Goal: Task Accomplishment & Management: Manage account settings

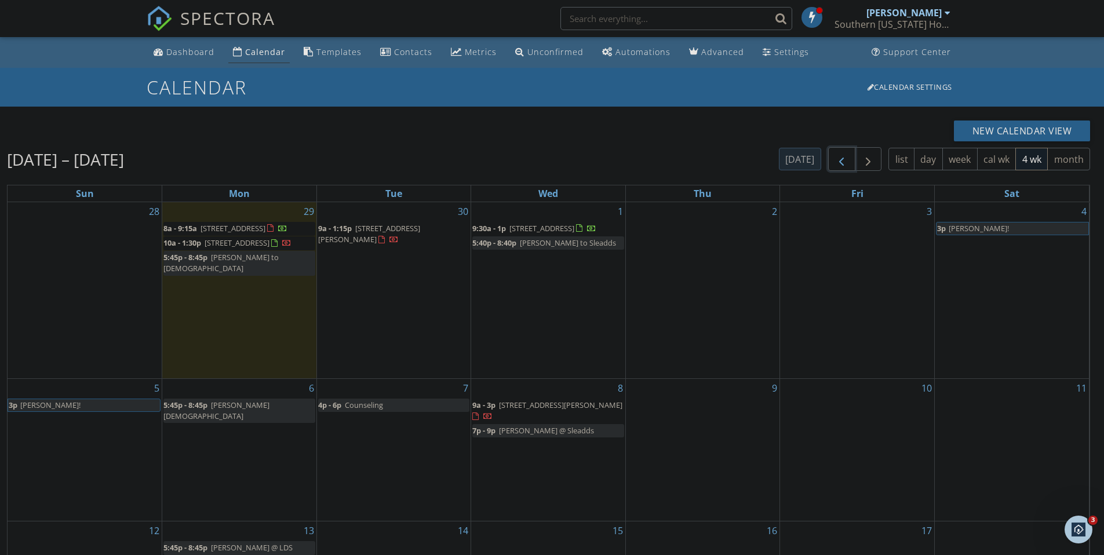
click at [839, 158] on span "button" at bounding box center [842, 159] width 14 height 14
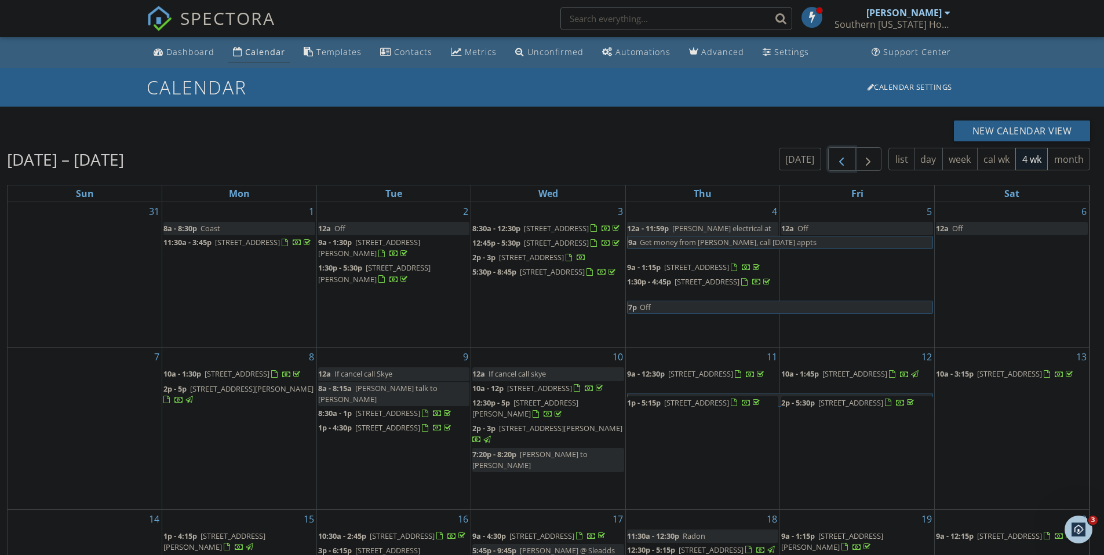
scroll to position [154, 0]
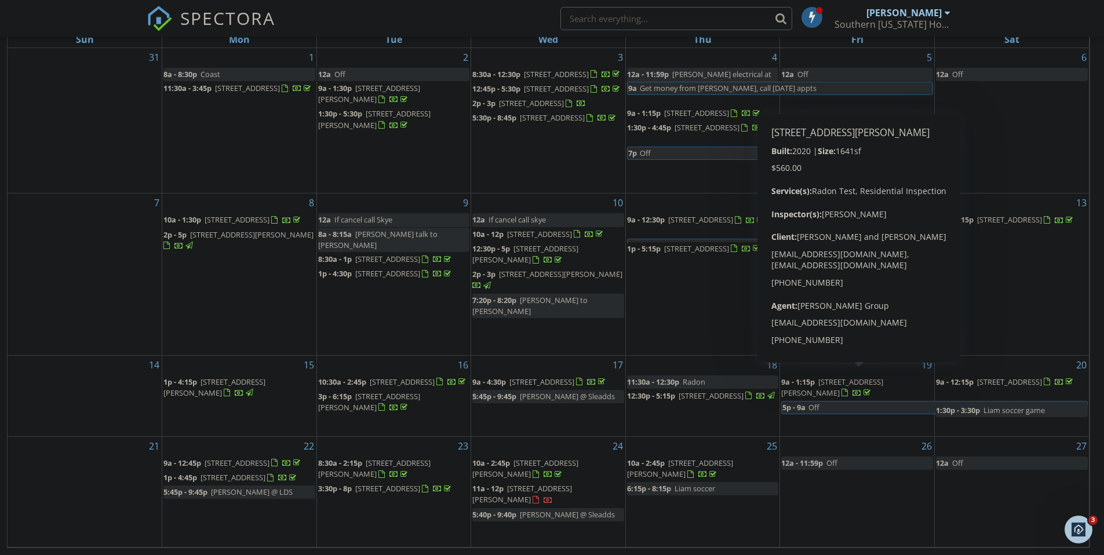
click at [869, 377] on span "560 Canterwood Dr, Medford 97504" at bounding box center [832, 387] width 102 height 21
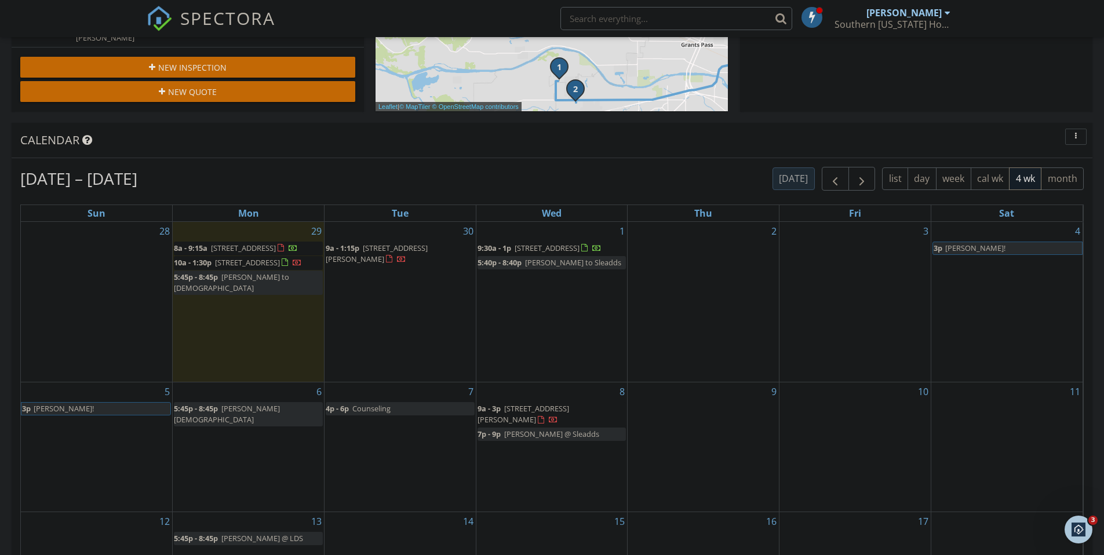
scroll to position [547, 0]
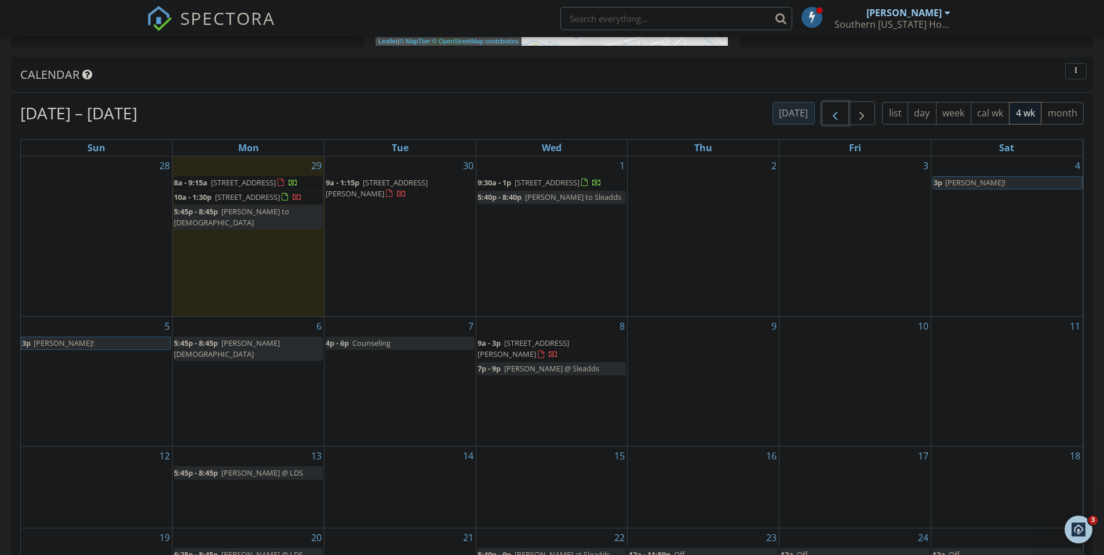
click at [837, 115] on span "button" at bounding box center [835, 114] width 14 height 14
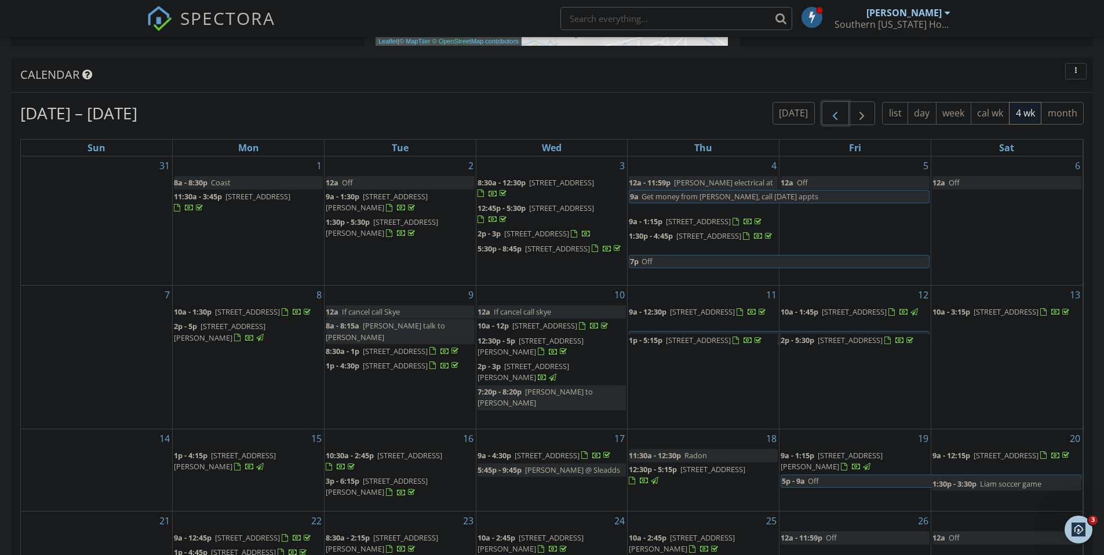
scroll to position [827, 0]
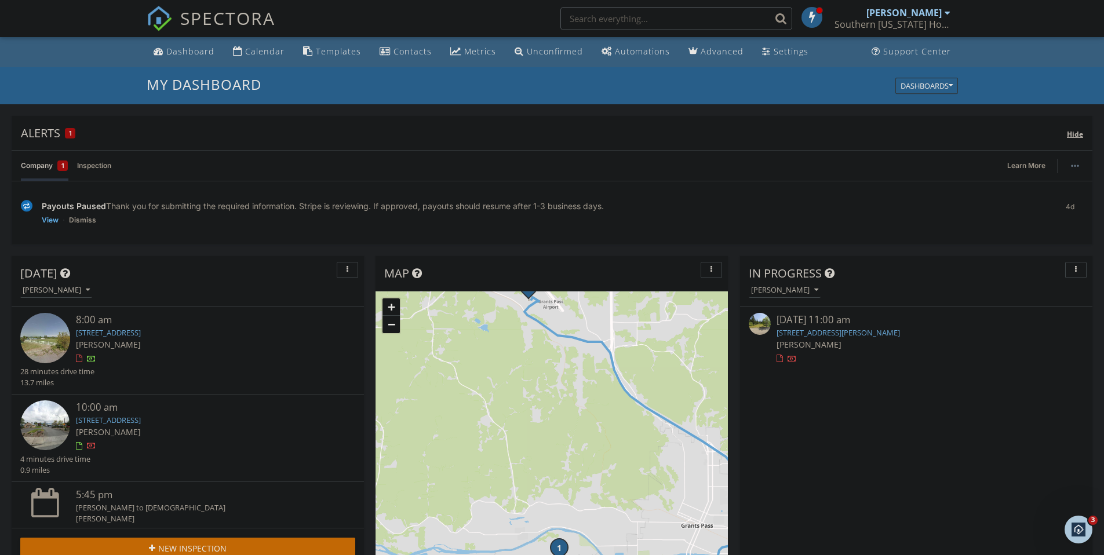
scroll to position [0, 0]
click at [129, 330] on link "[STREET_ADDRESS]" at bounding box center [108, 333] width 65 height 10
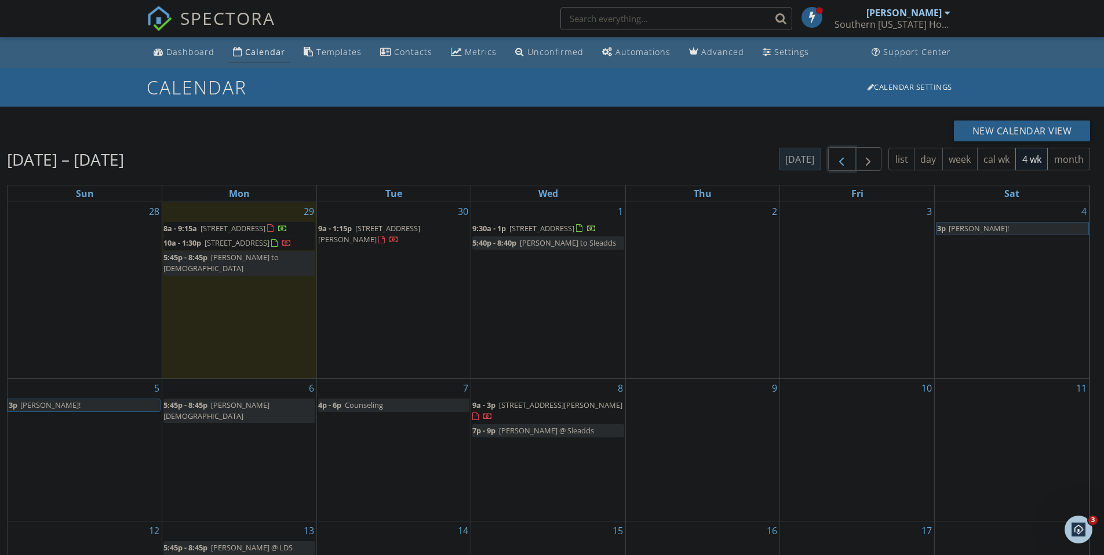
click at [839, 162] on span "button" at bounding box center [842, 159] width 14 height 14
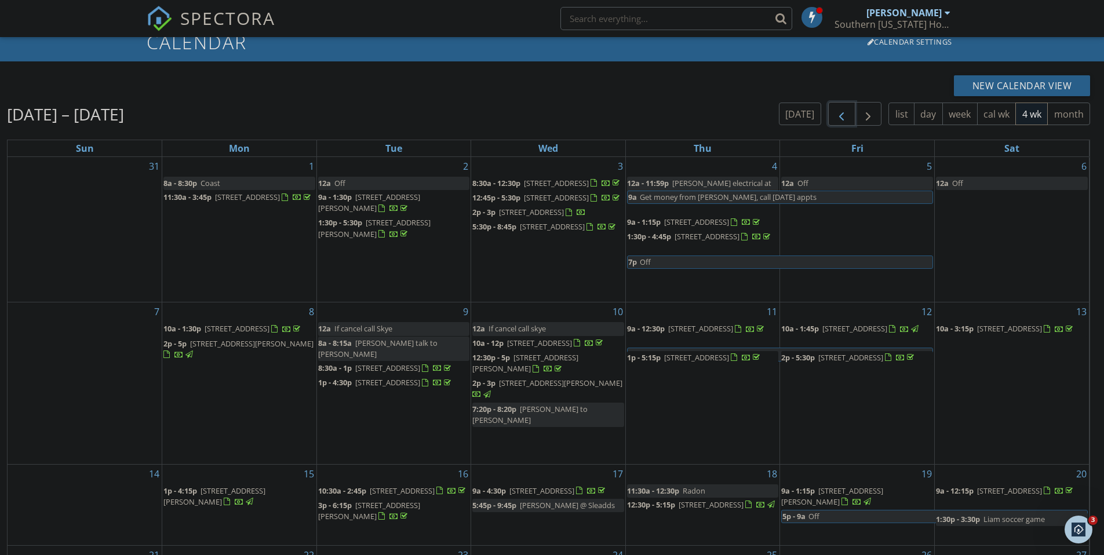
scroll to position [154, 0]
